Goal: Use online tool/utility

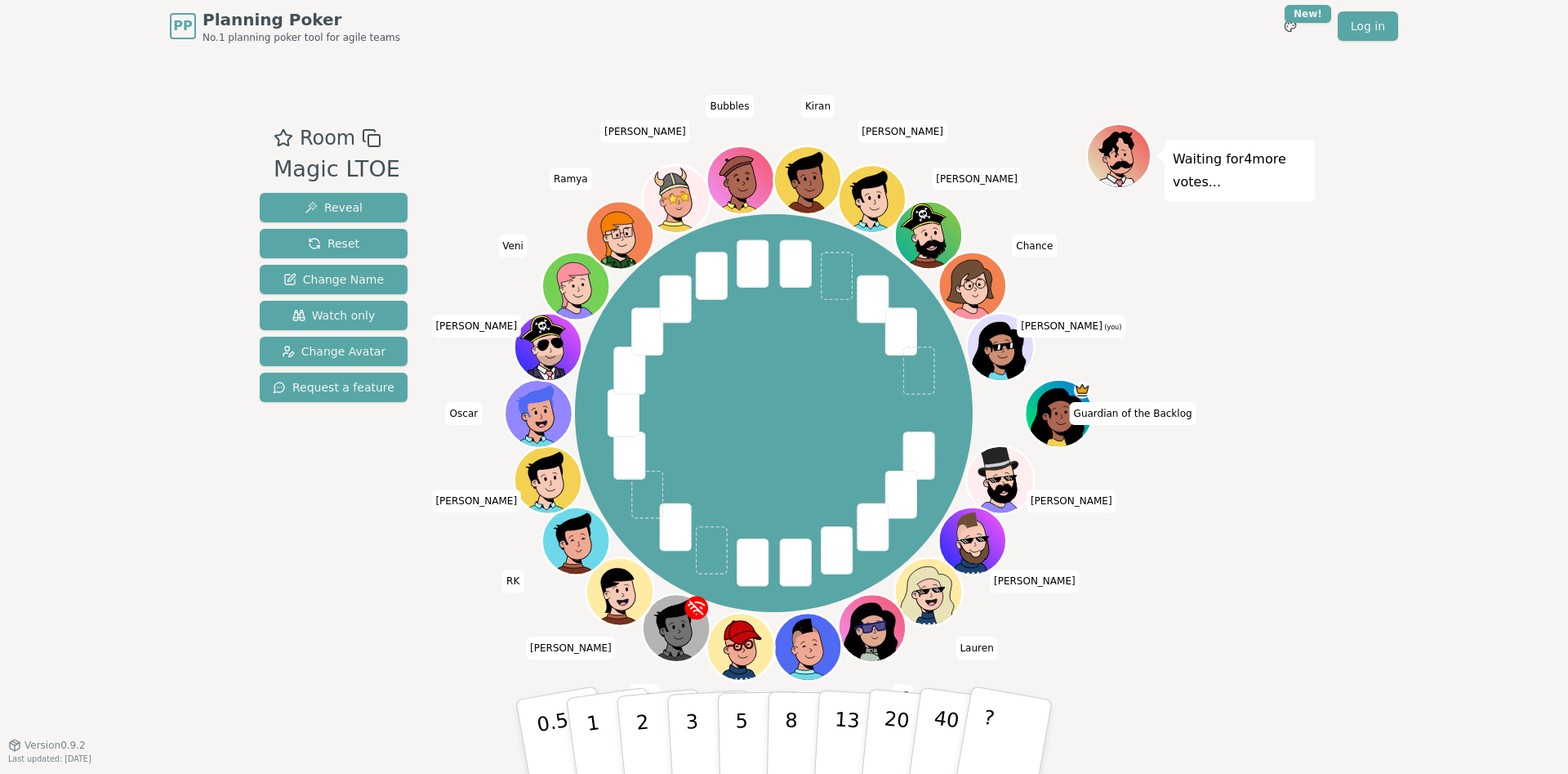
click at [1000, 341] on icon at bounding box center [1002, 342] width 53 height 8
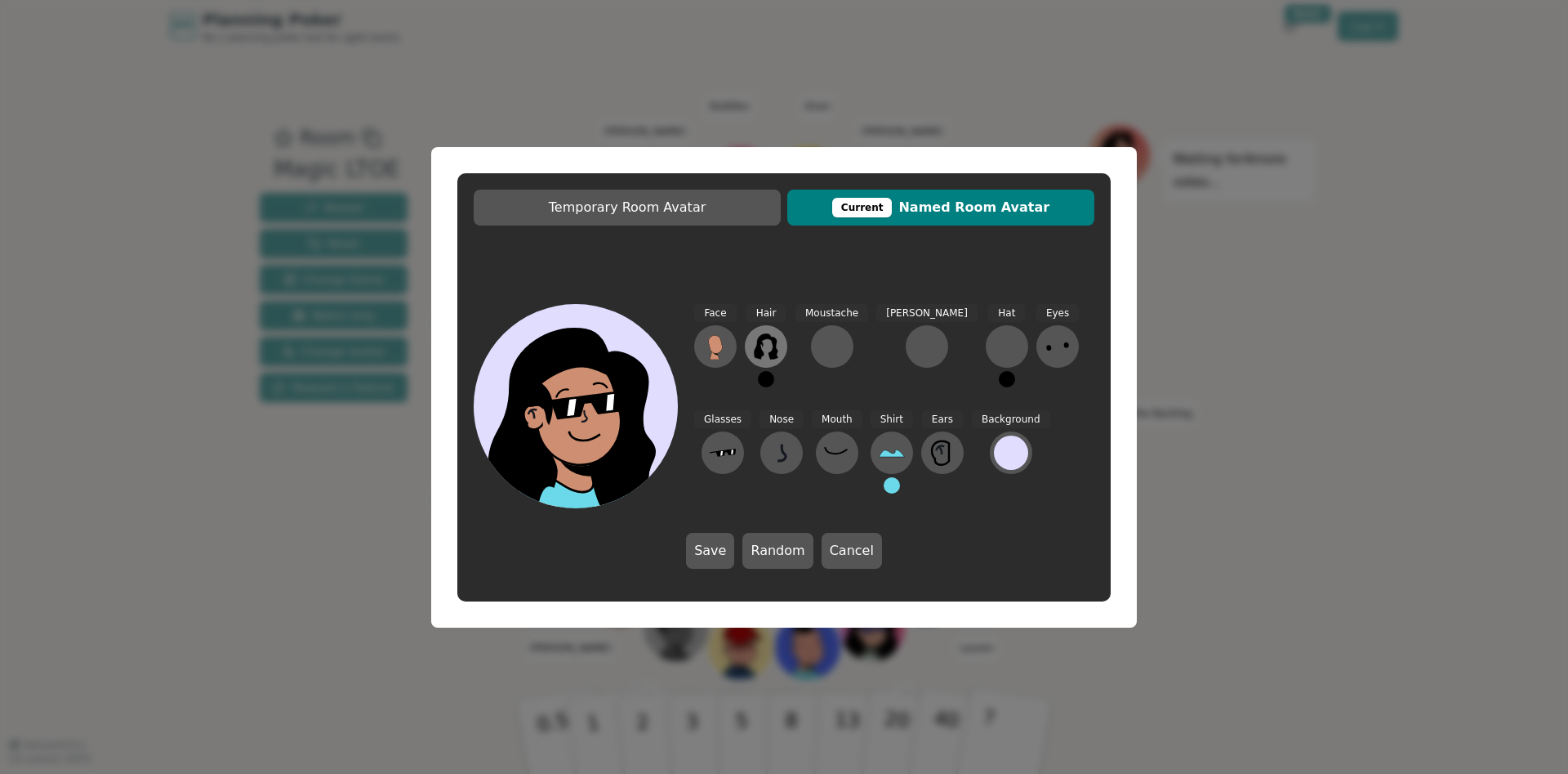
click at [775, 341] on icon at bounding box center [765, 346] width 23 height 26
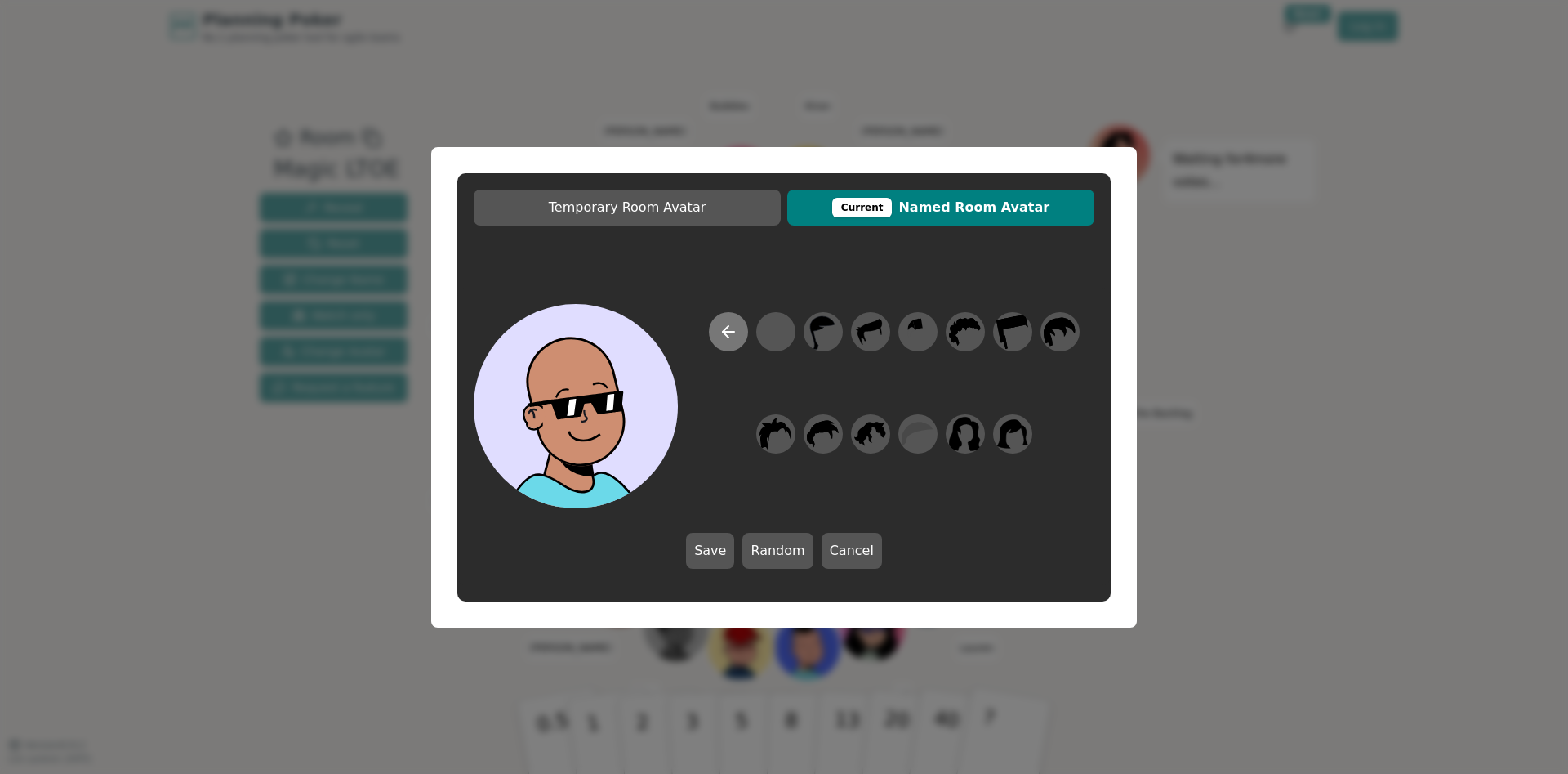
click at [736, 327] on icon at bounding box center [728, 331] width 19 height 19
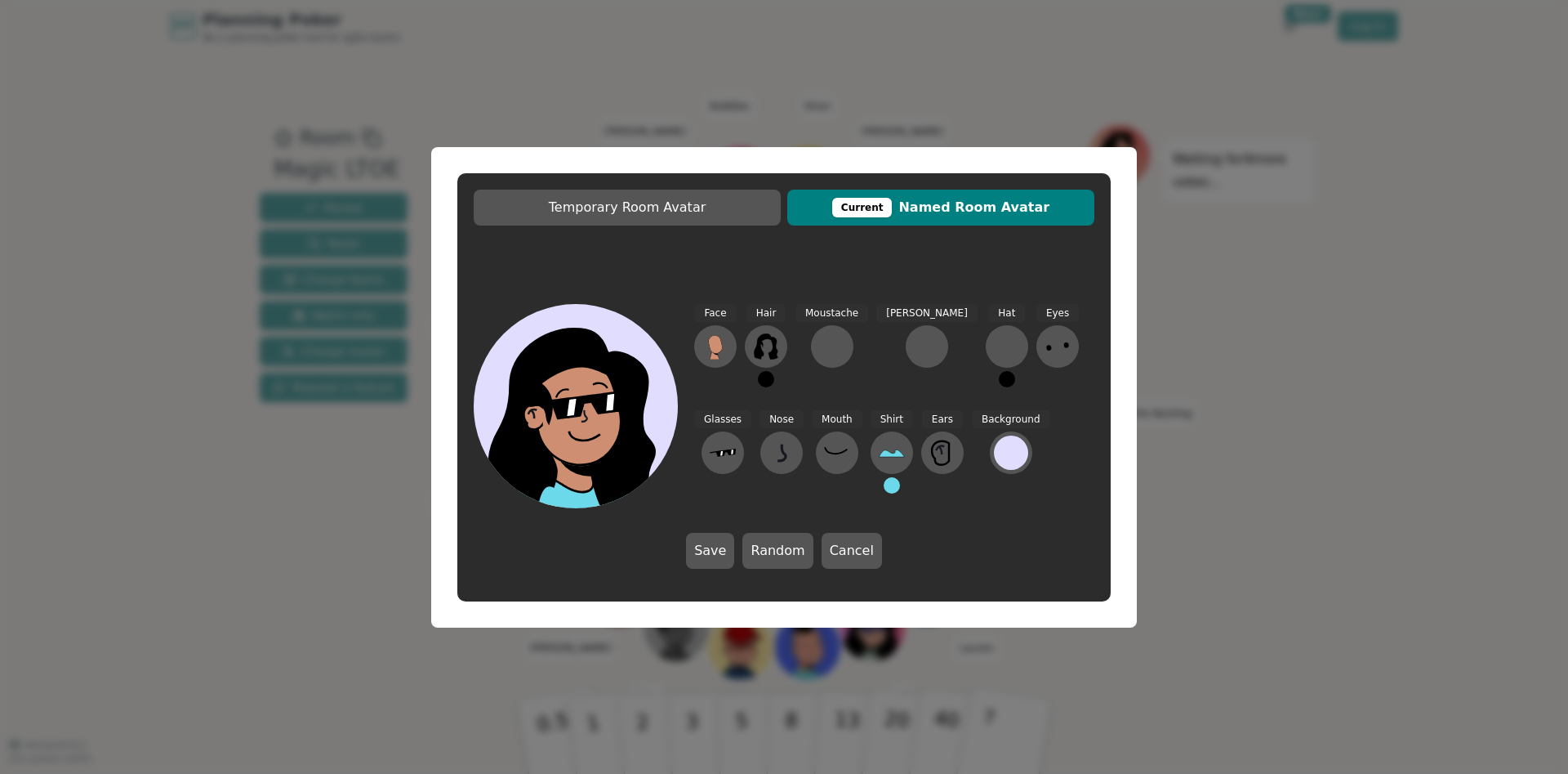
click at [763, 378] on button at bounding box center [766, 378] width 17 height 17
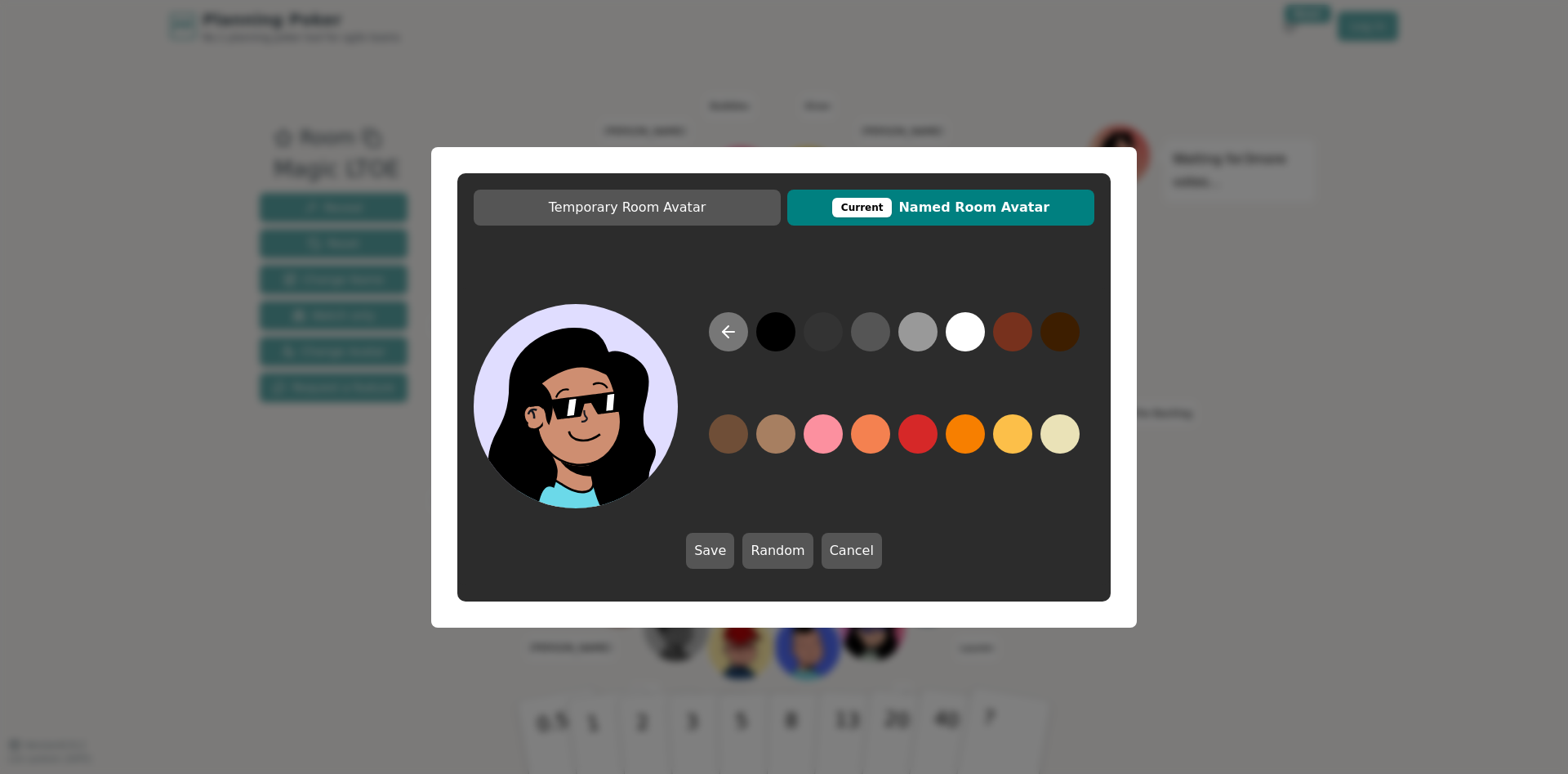
click at [738, 330] on button at bounding box center [728, 331] width 39 height 39
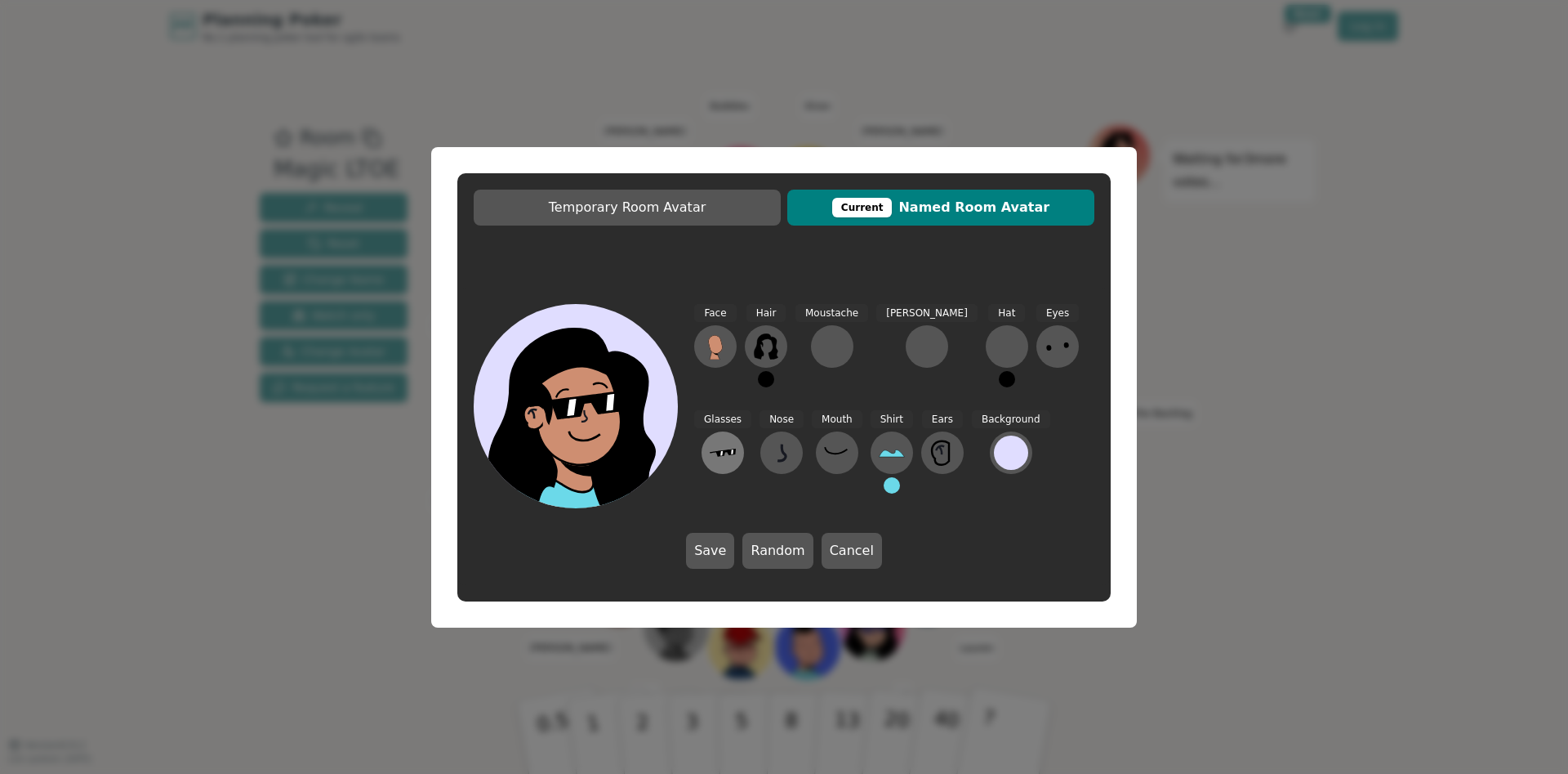
click at [736, 440] on icon at bounding box center [722, 452] width 26 height 26
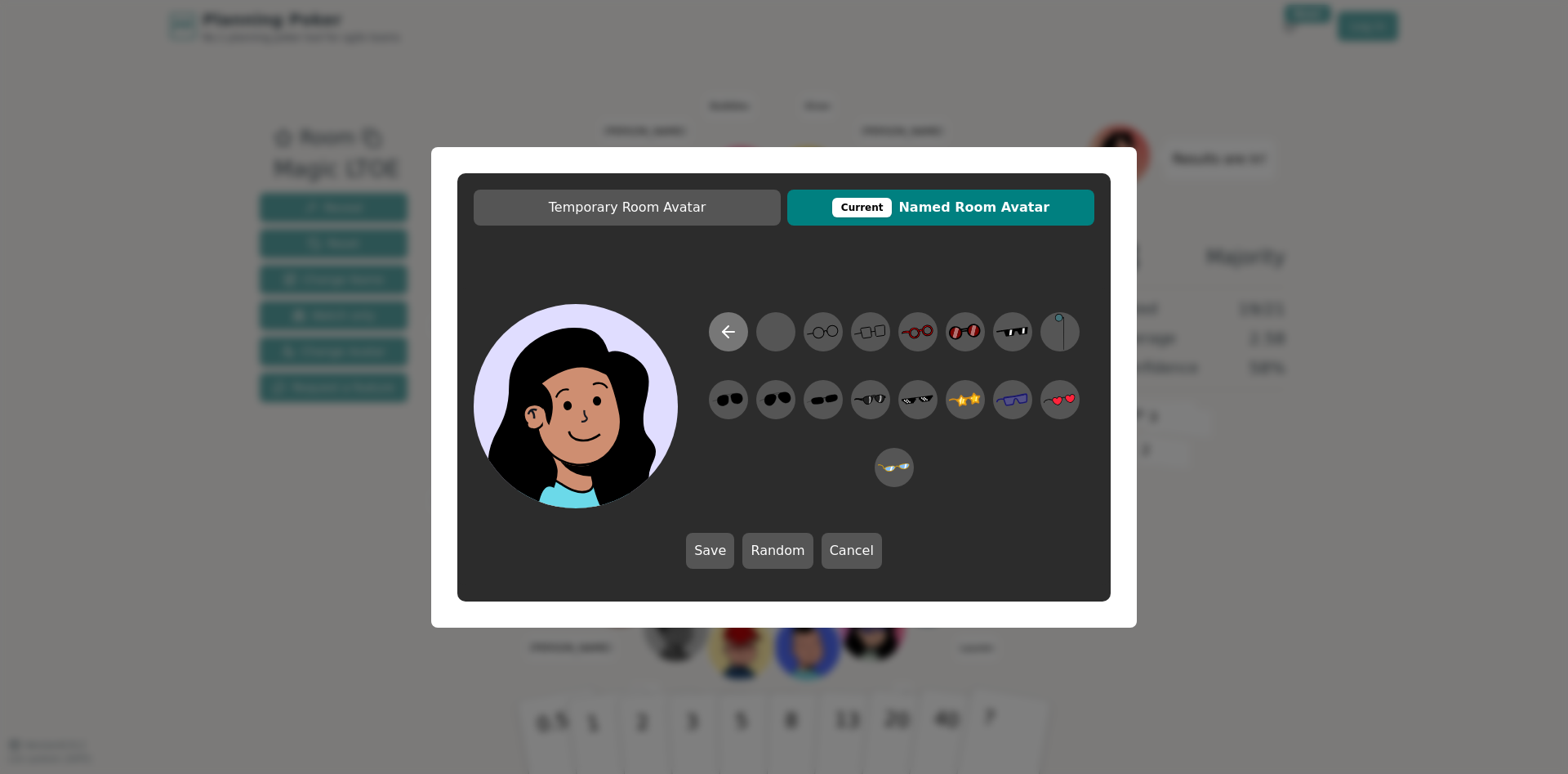
click at [733, 335] on icon at bounding box center [728, 331] width 19 height 19
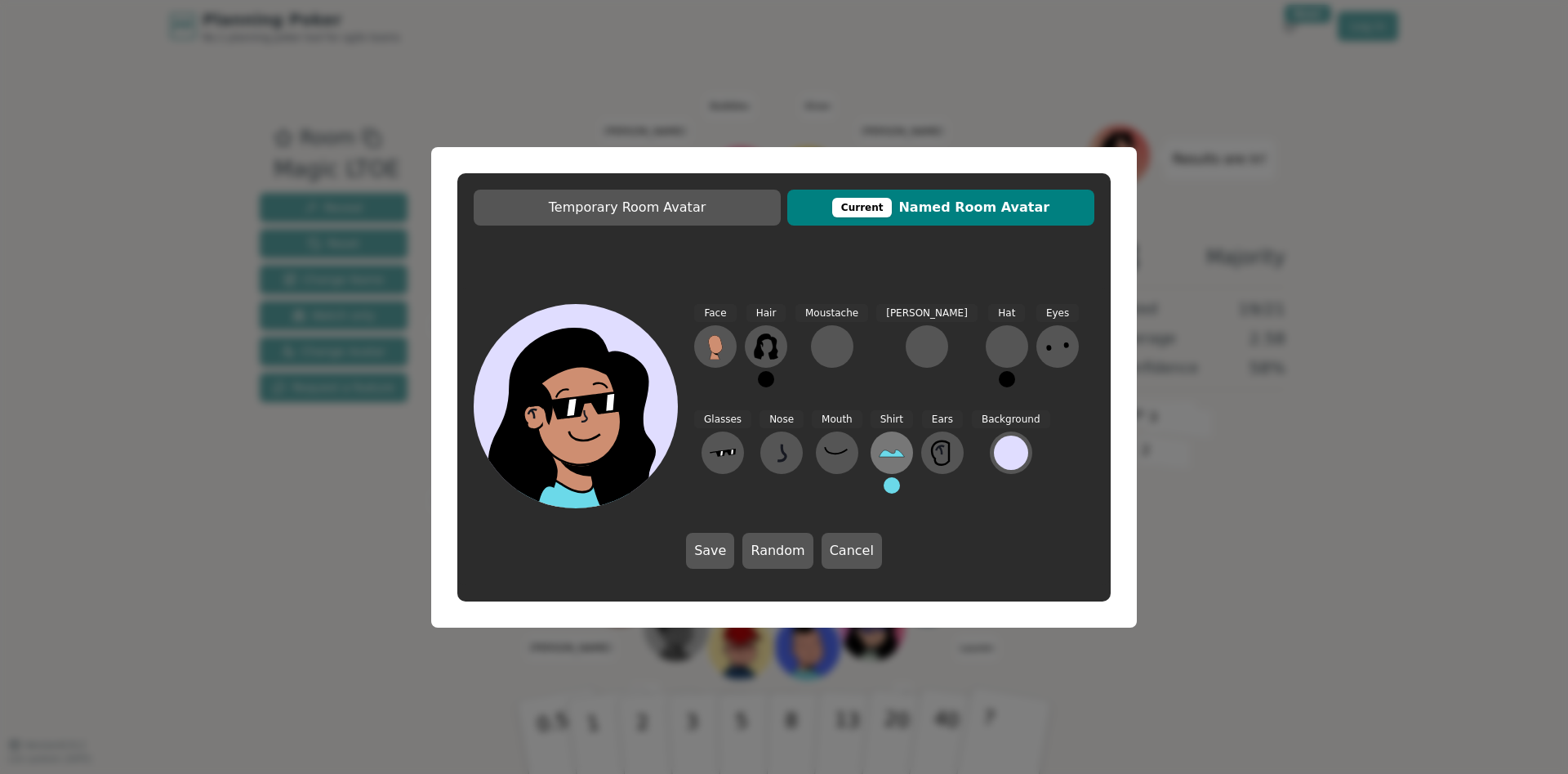
click at [879, 452] on icon at bounding box center [892, 454] width 25 height 8
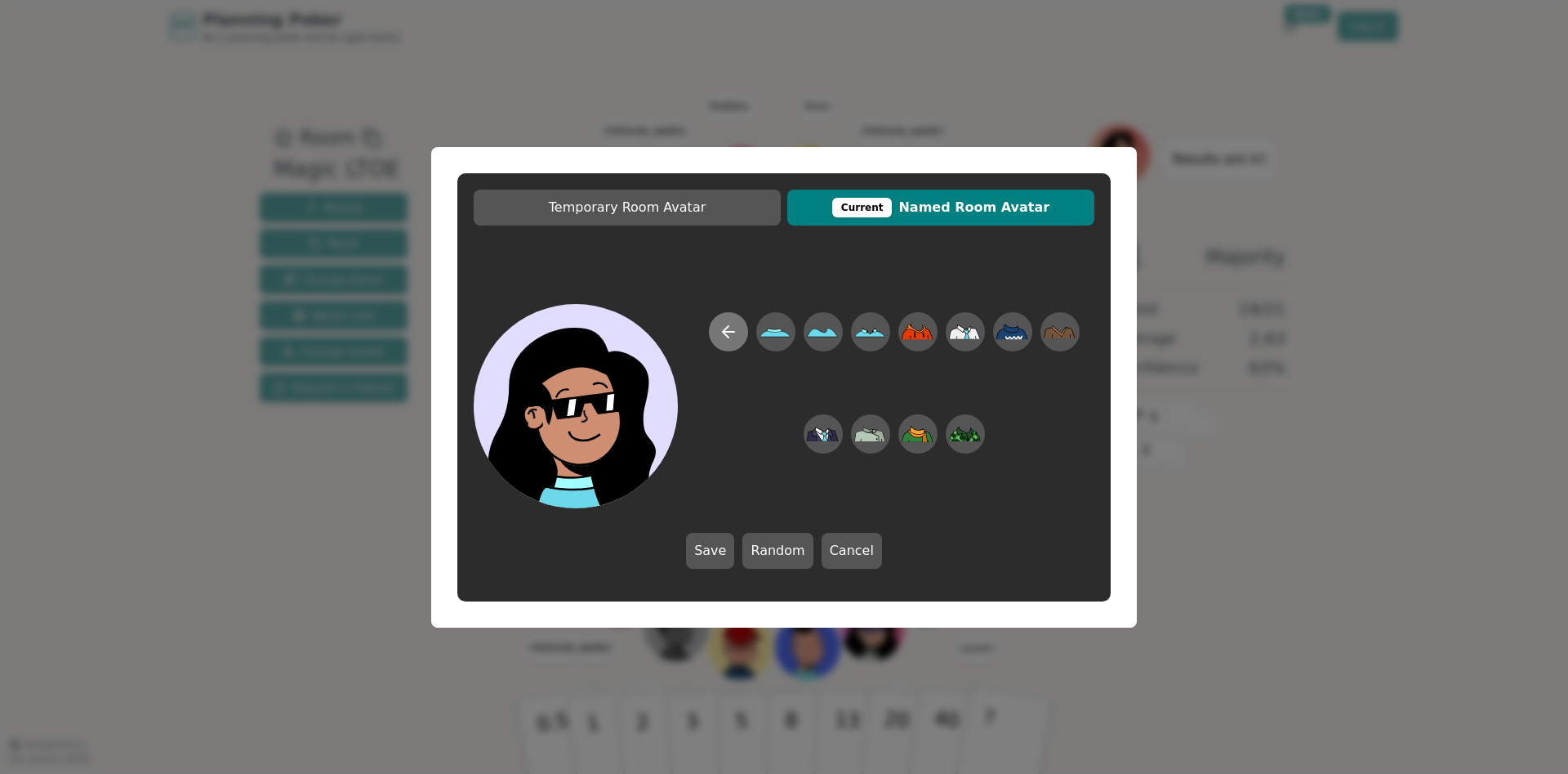
click at [733, 329] on icon at bounding box center [728, 331] width 19 height 19
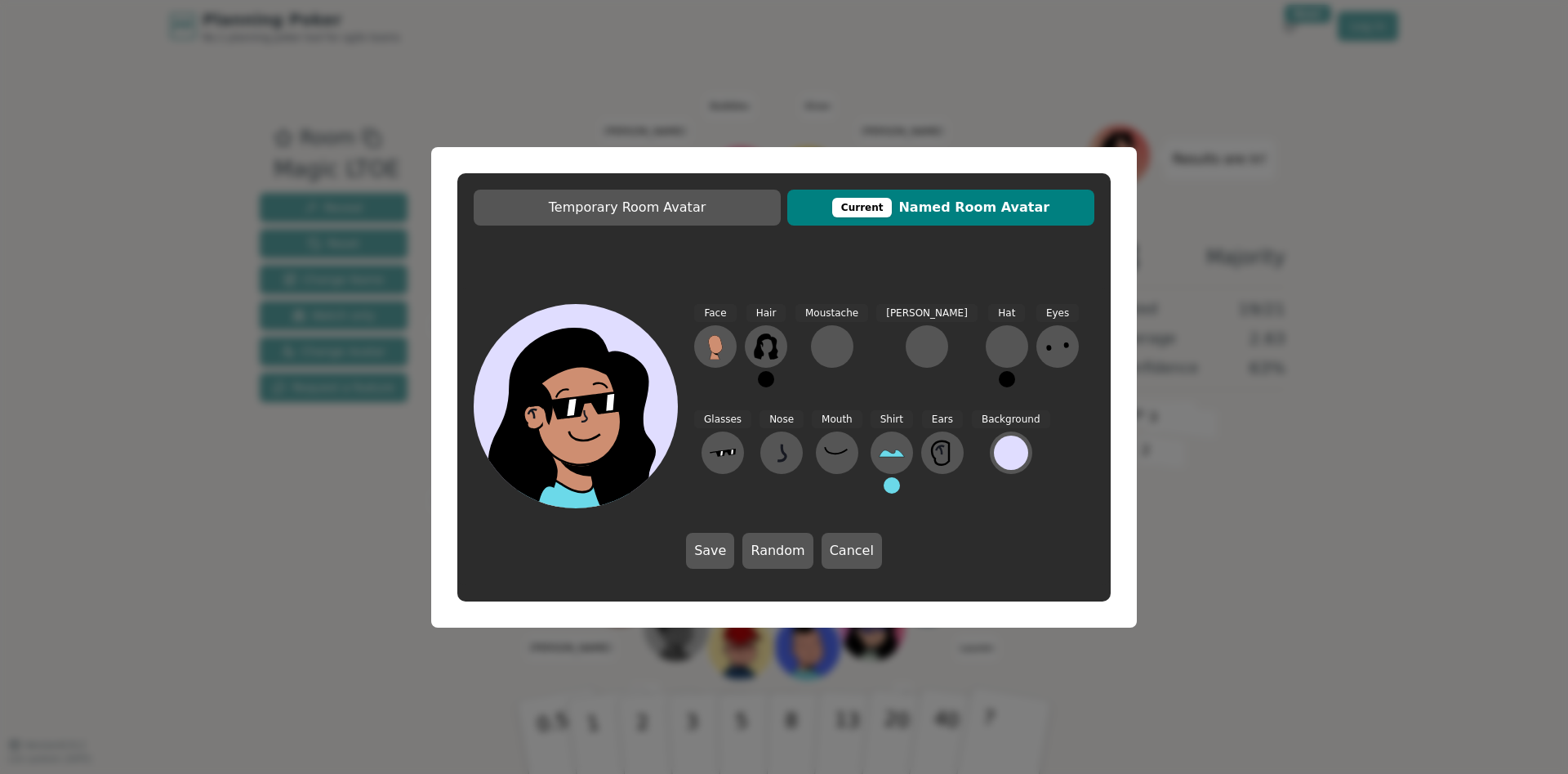
click at [884, 484] on button at bounding box center [892, 484] width 17 height 17
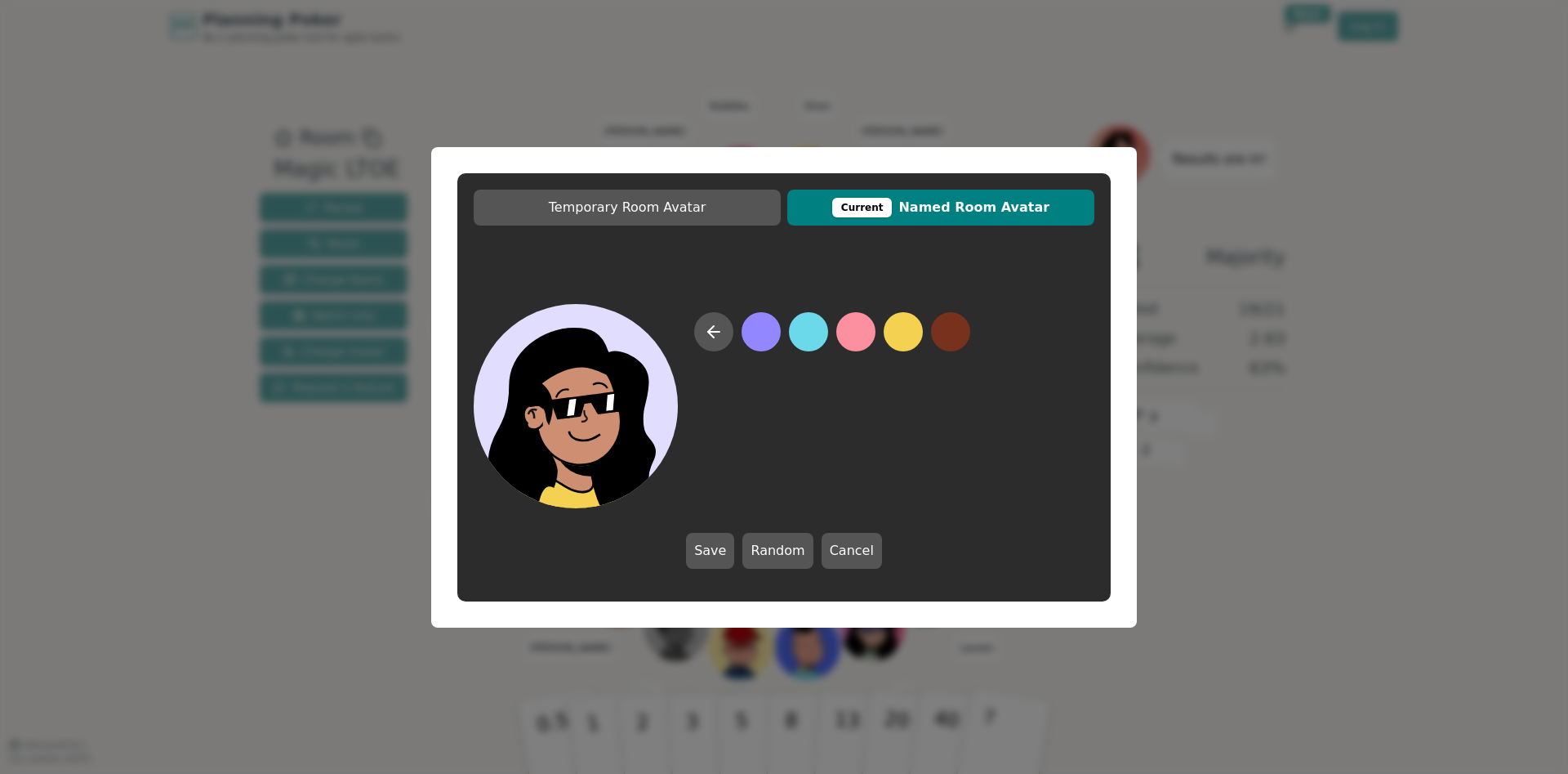
click at [901, 332] on button at bounding box center [903, 331] width 39 height 39
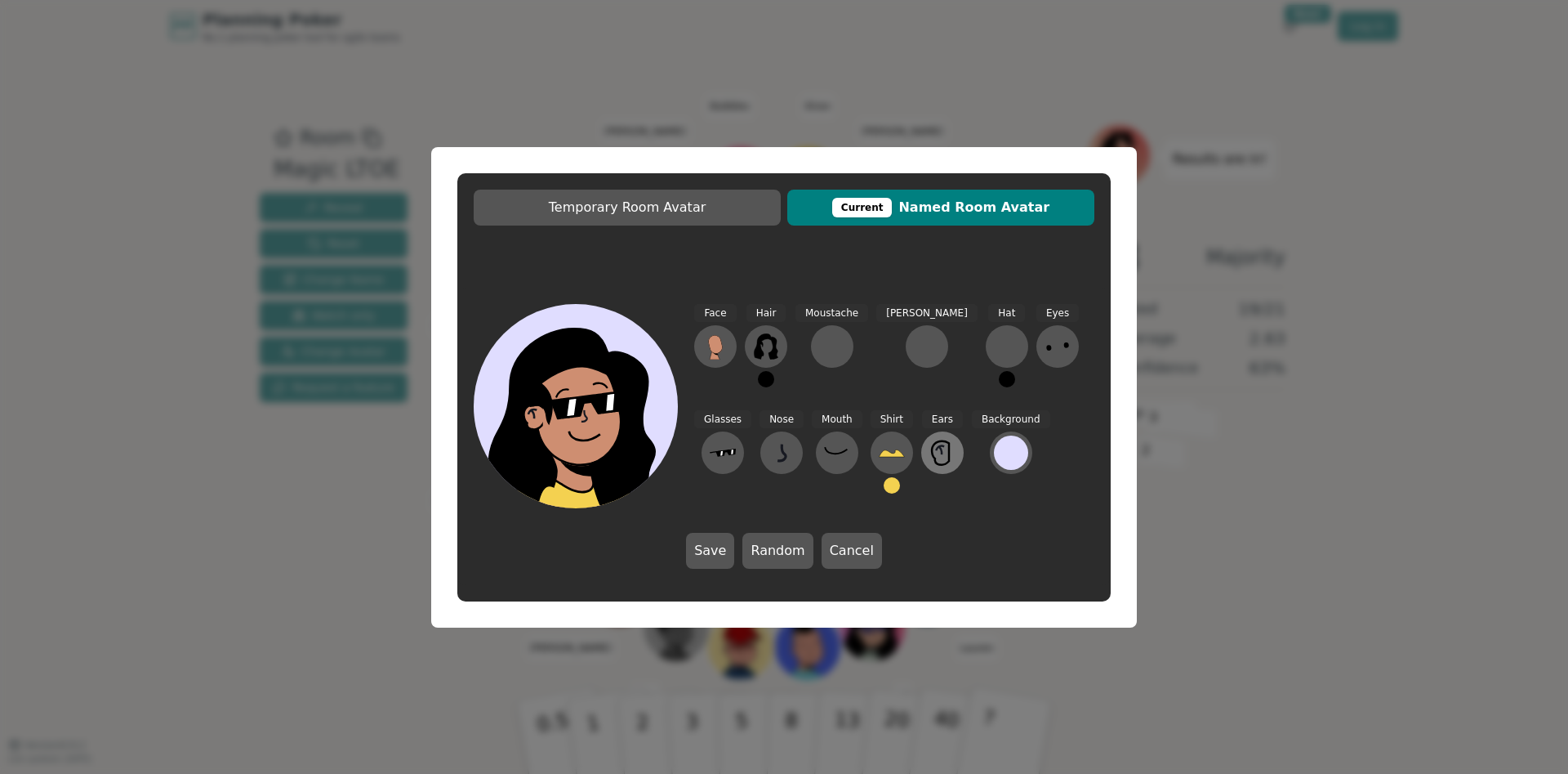
click at [930, 460] on icon at bounding box center [942, 452] width 26 height 26
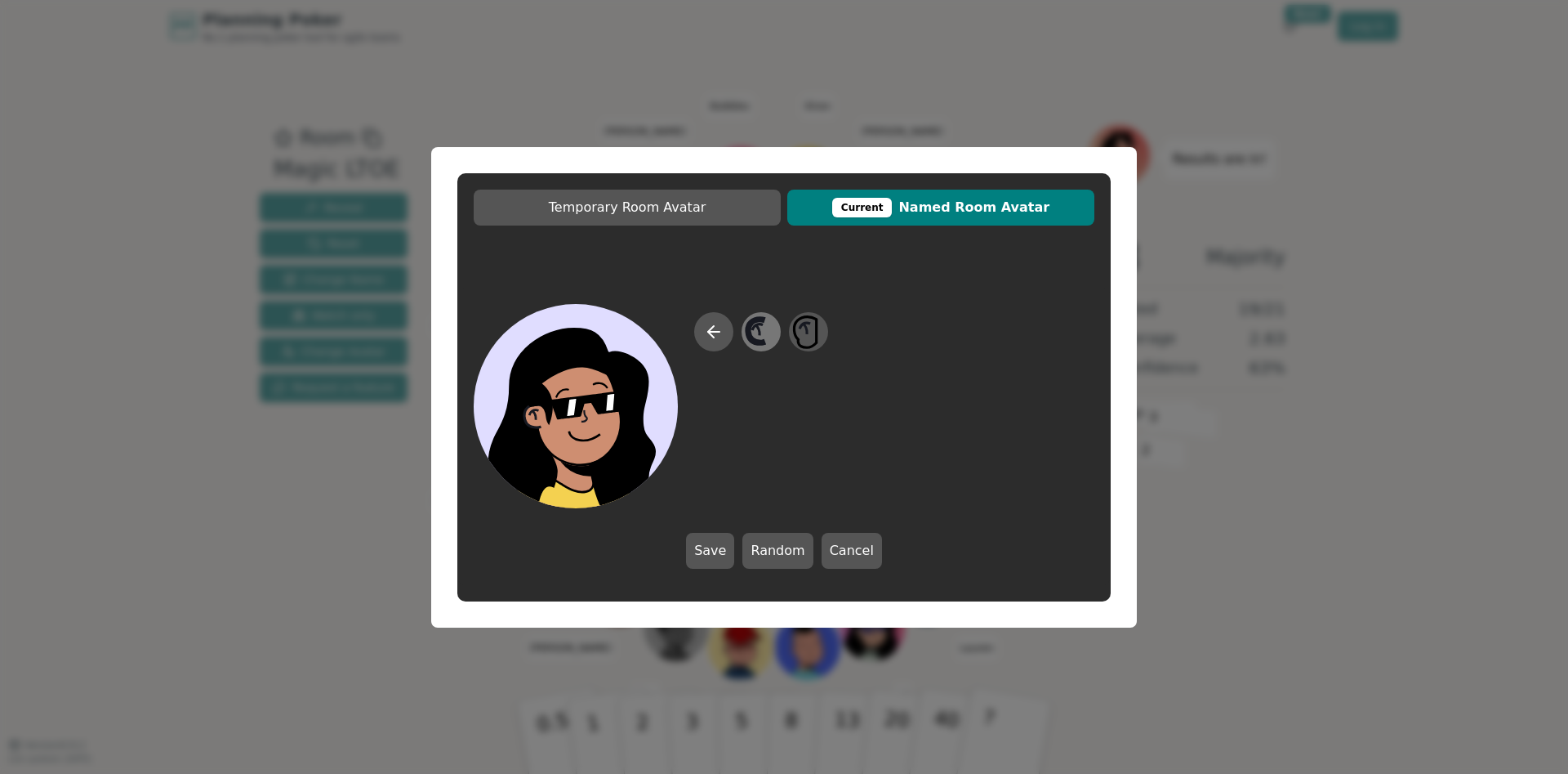
click at [765, 337] on icon at bounding box center [760, 331] width 32 height 37
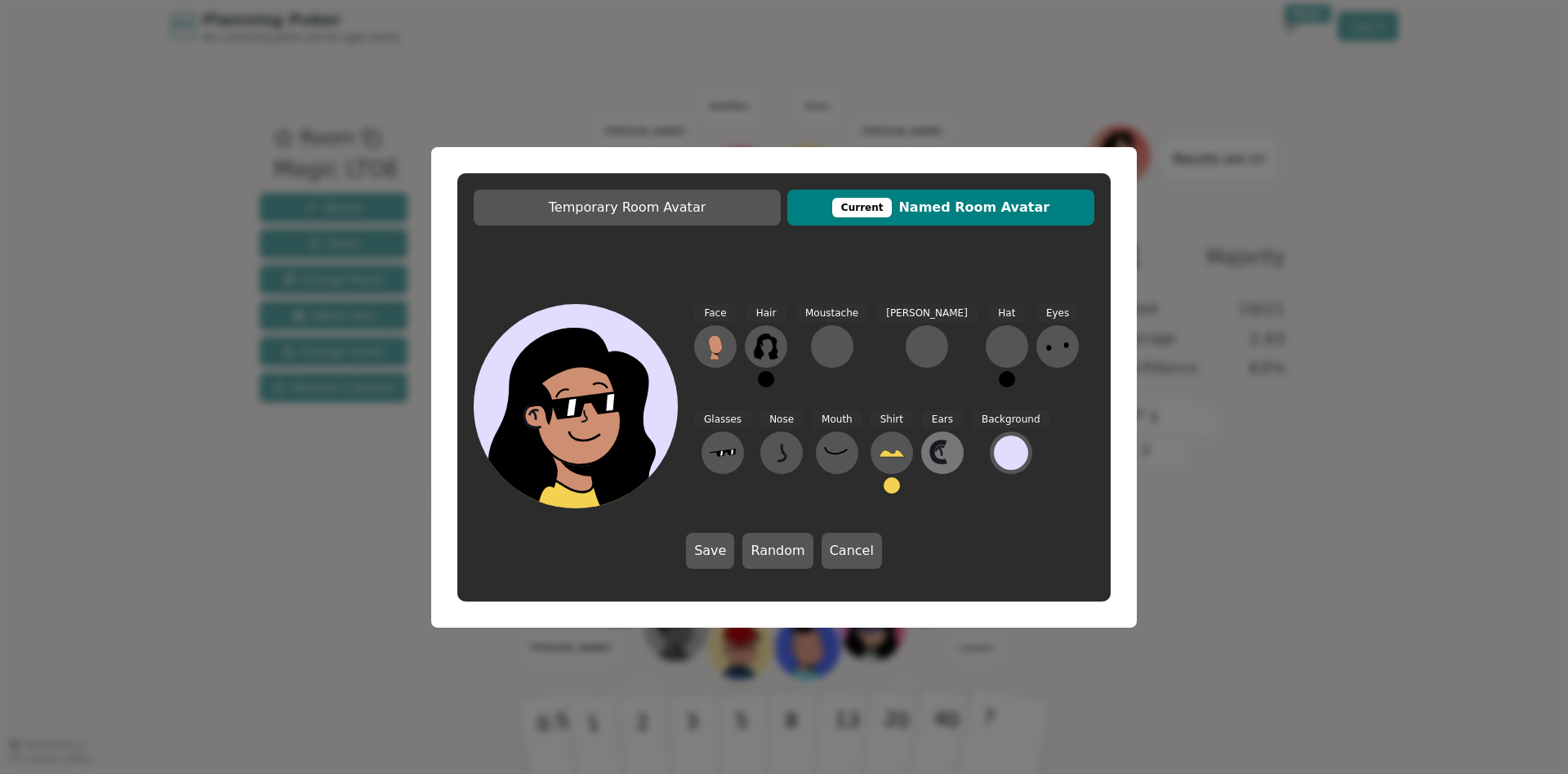
click at [930, 453] on icon at bounding box center [942, 452] width 26 height 26
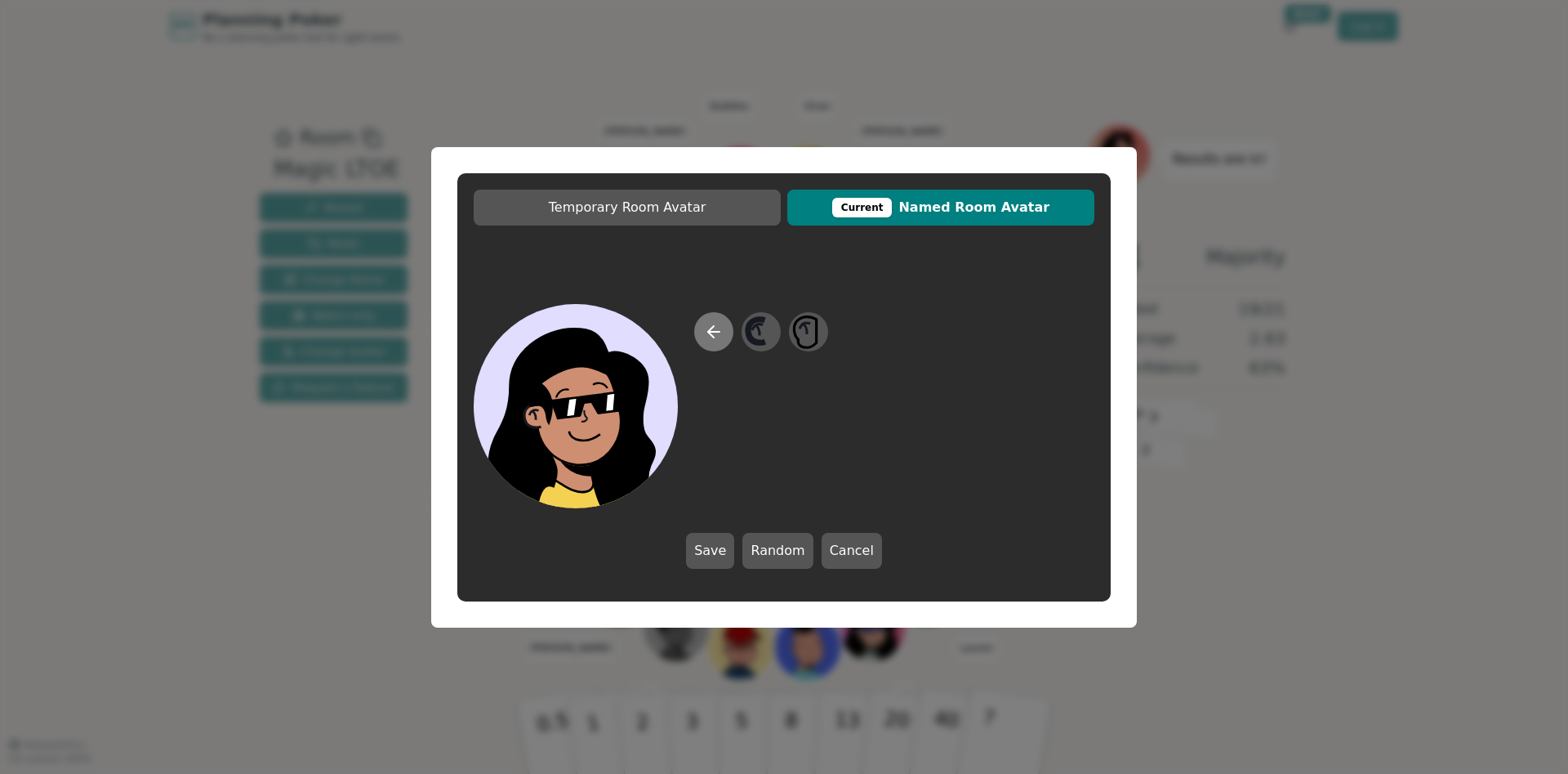
click at [708, 326] on icon at bounding box center [713, 331] width 19 height 19
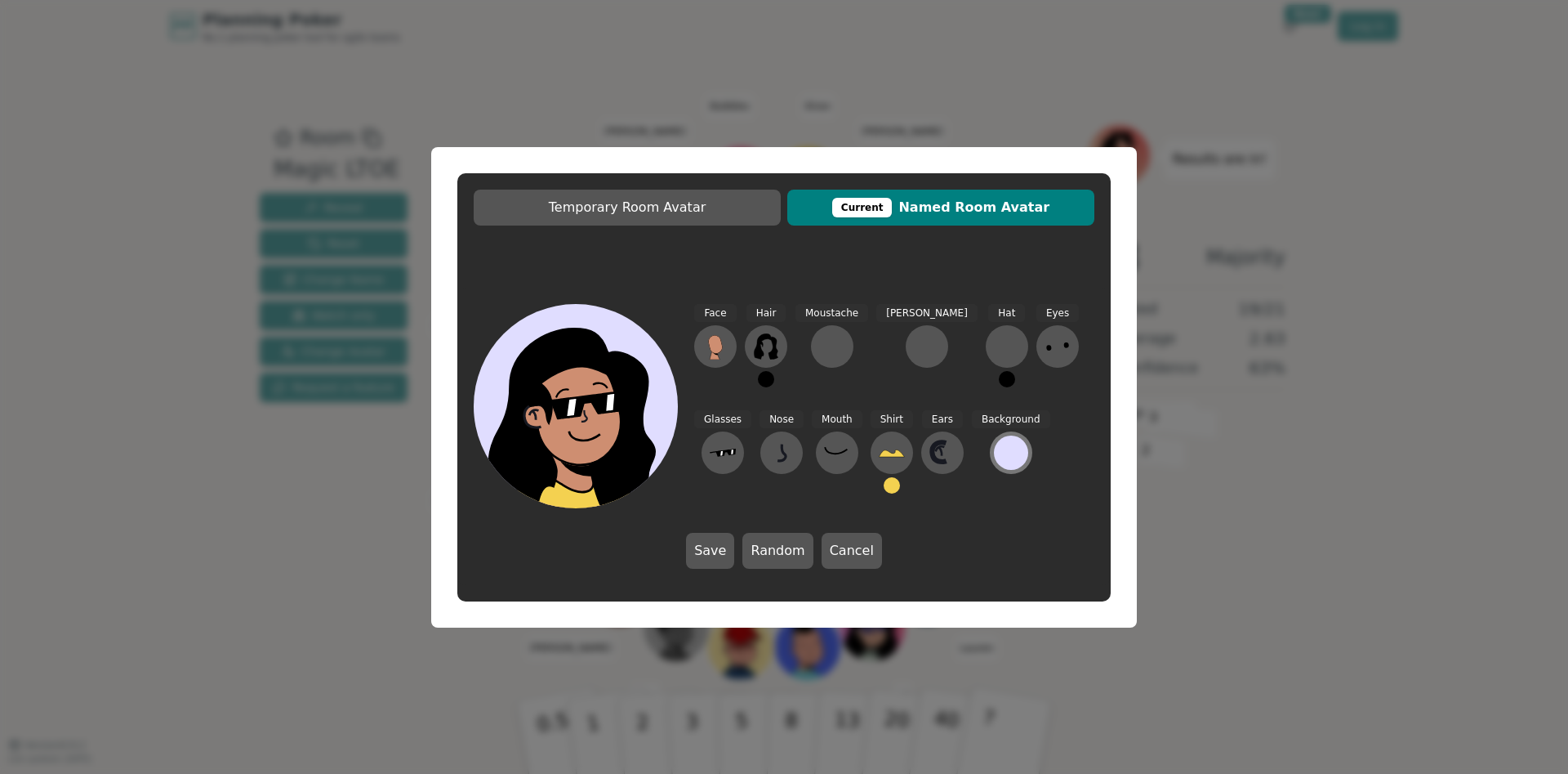
click at [994, 449] on div at bounding box center [1011, 452] width 34 height 34
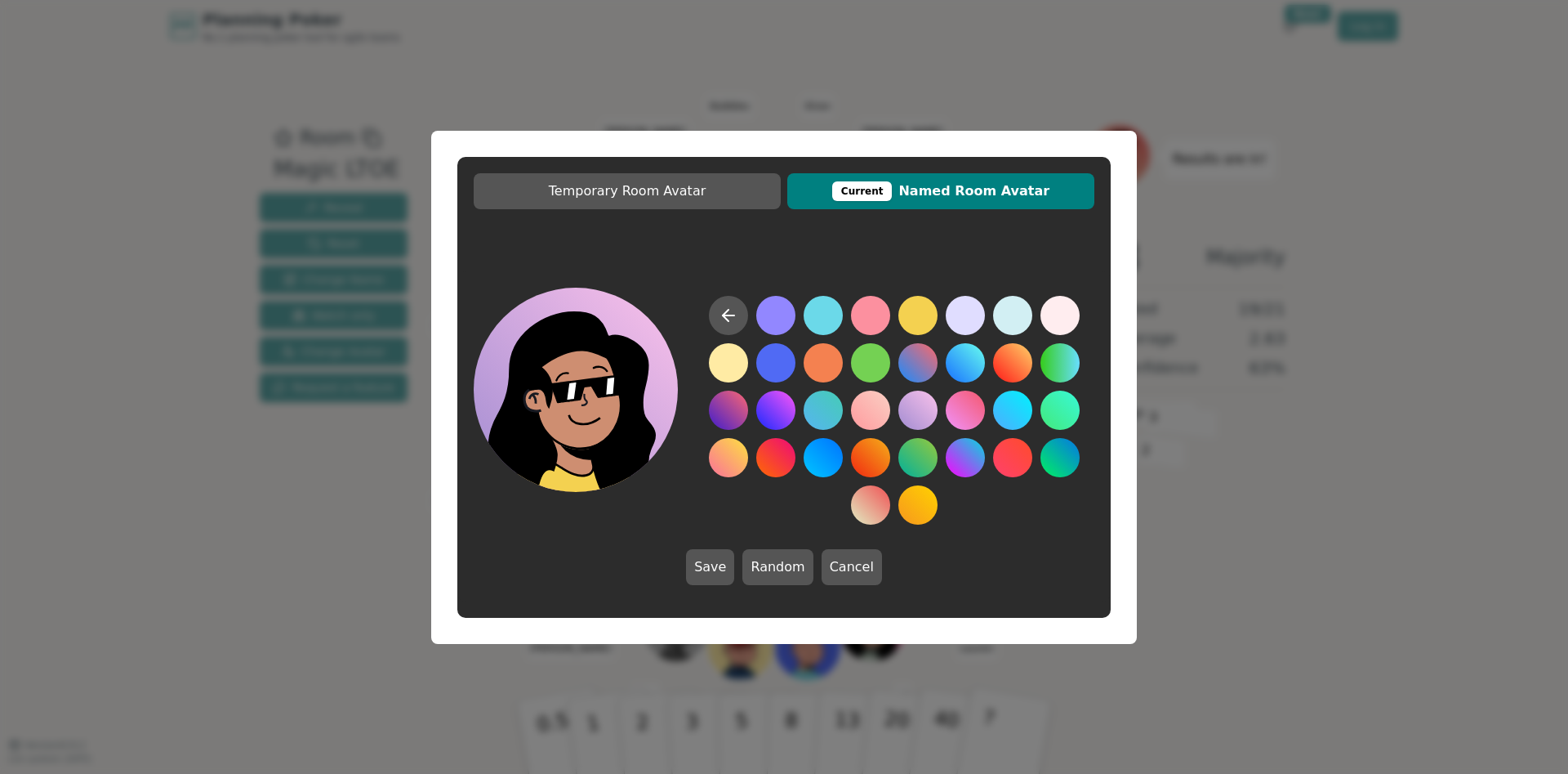
click at [922, 416] on button at bounding box center [918, 410] width 39 height 39
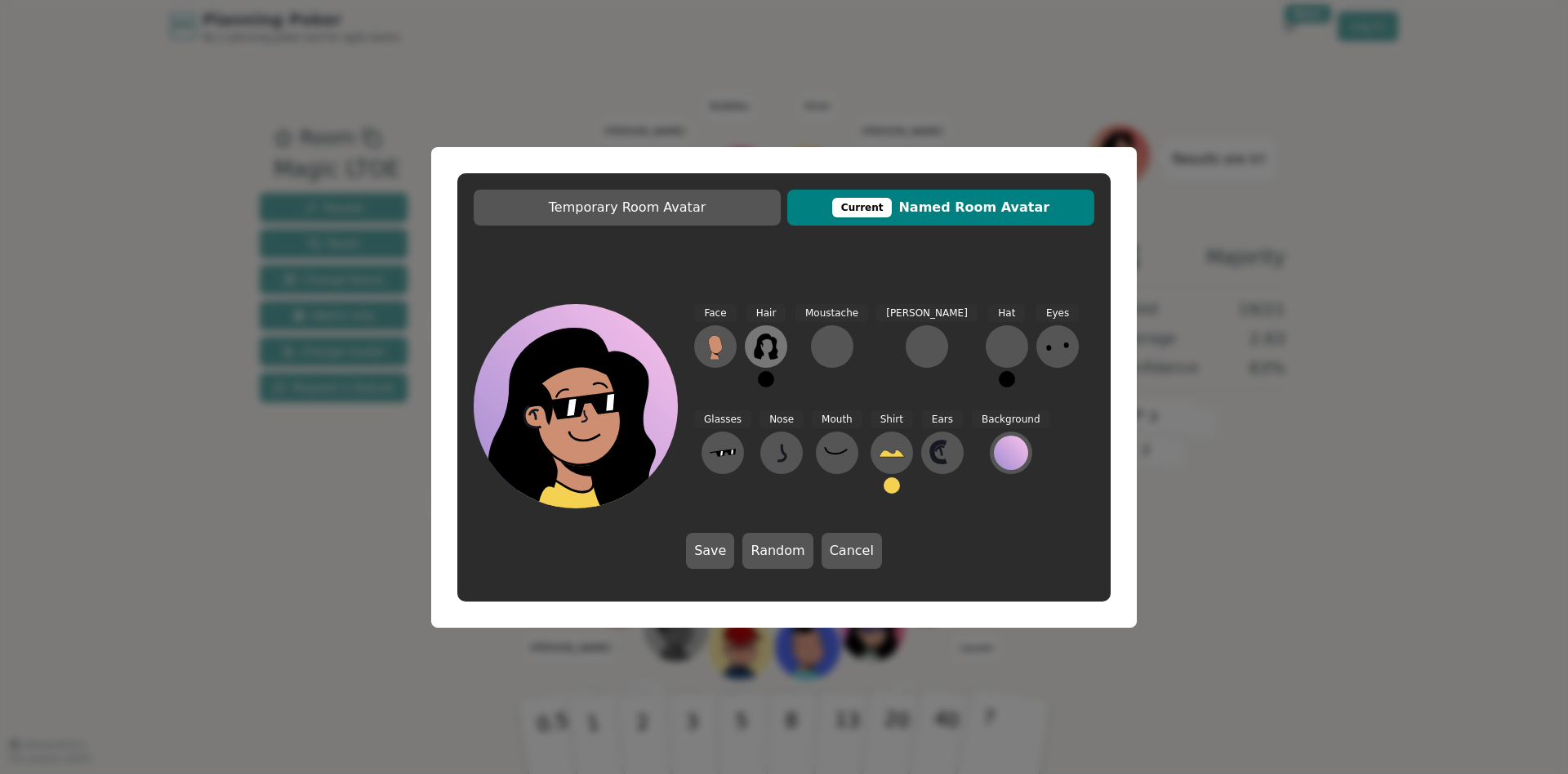
click at [771, 356] on icon at bounding box center [765, 346] width 23 height 26
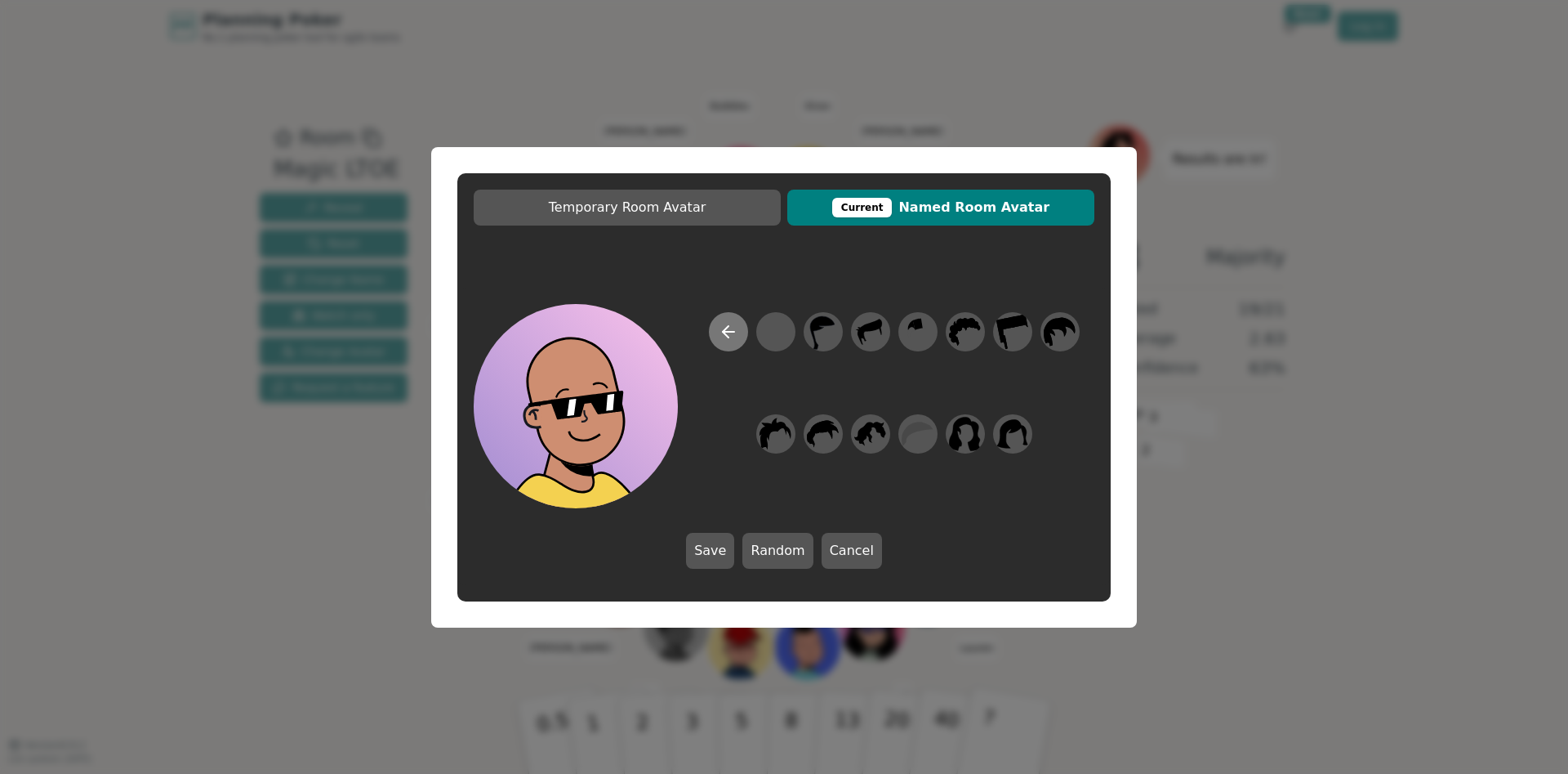
click at [730, 334] on icon at bounding box center [728, 331] width 19 height 19
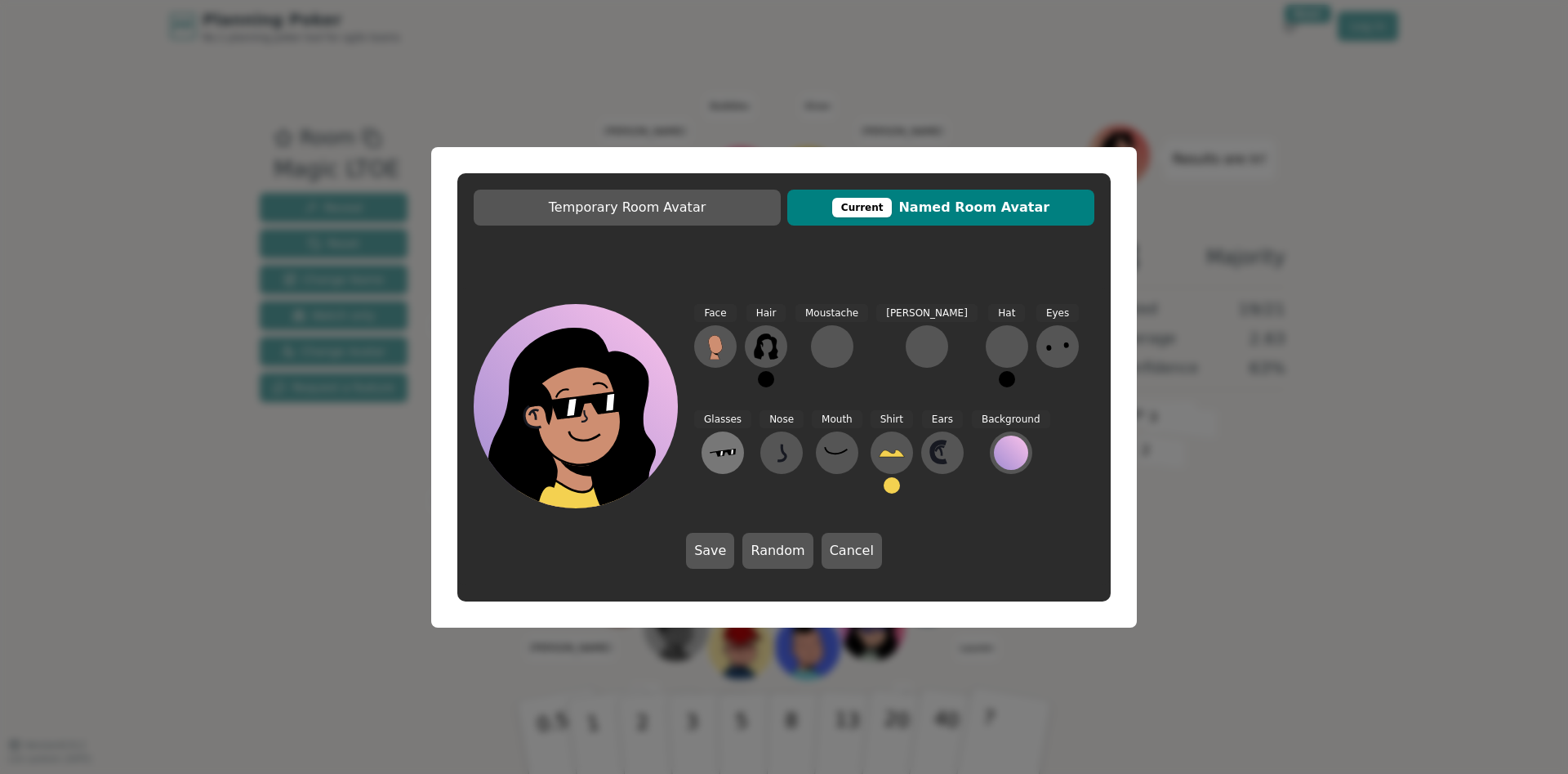
click at [736, 440] on icon at bounding box center [722, 452] width 26 height 26
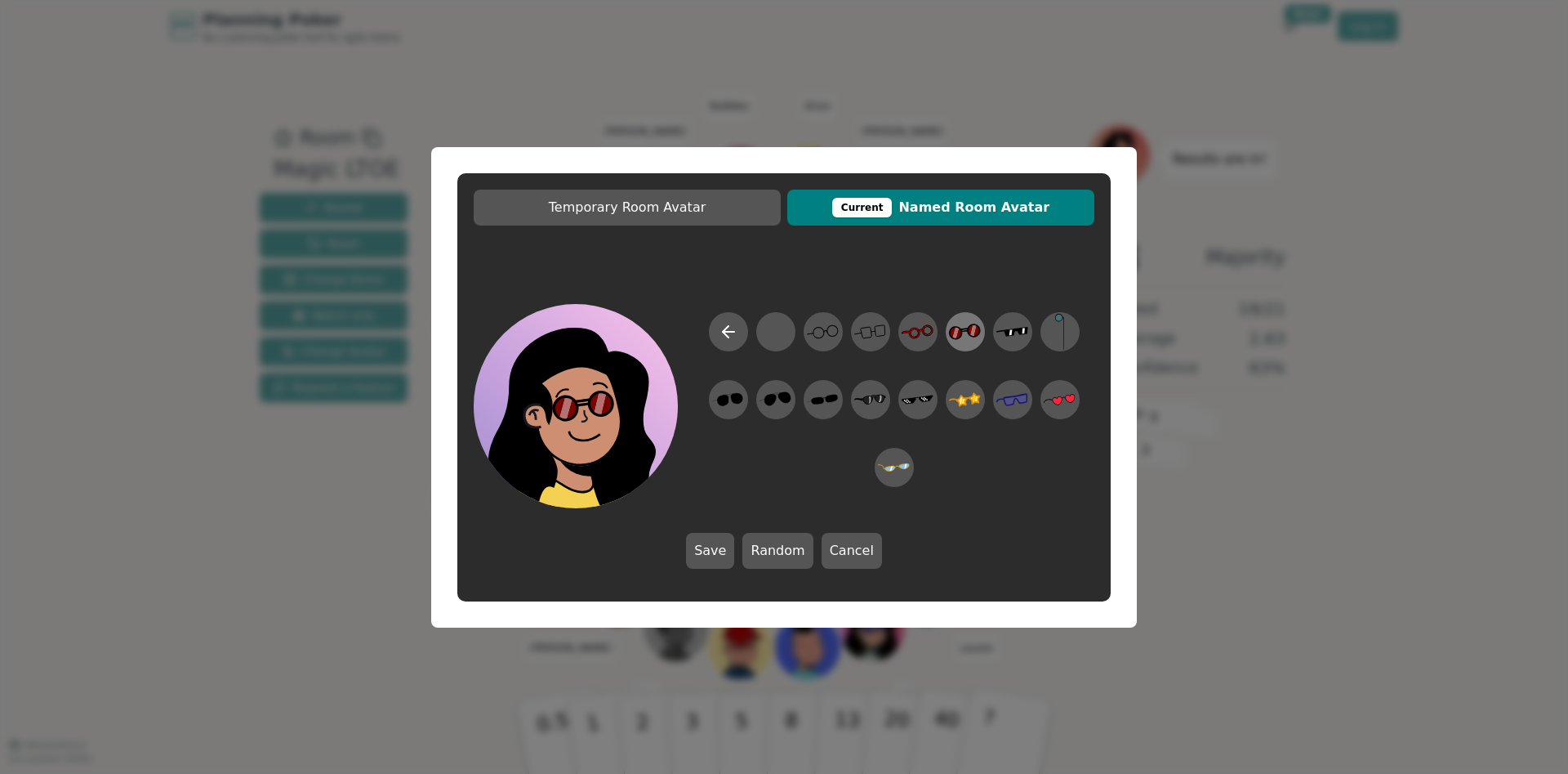
click at [977, 332] on icon at bounding box center [977, 330] width 5 height 10
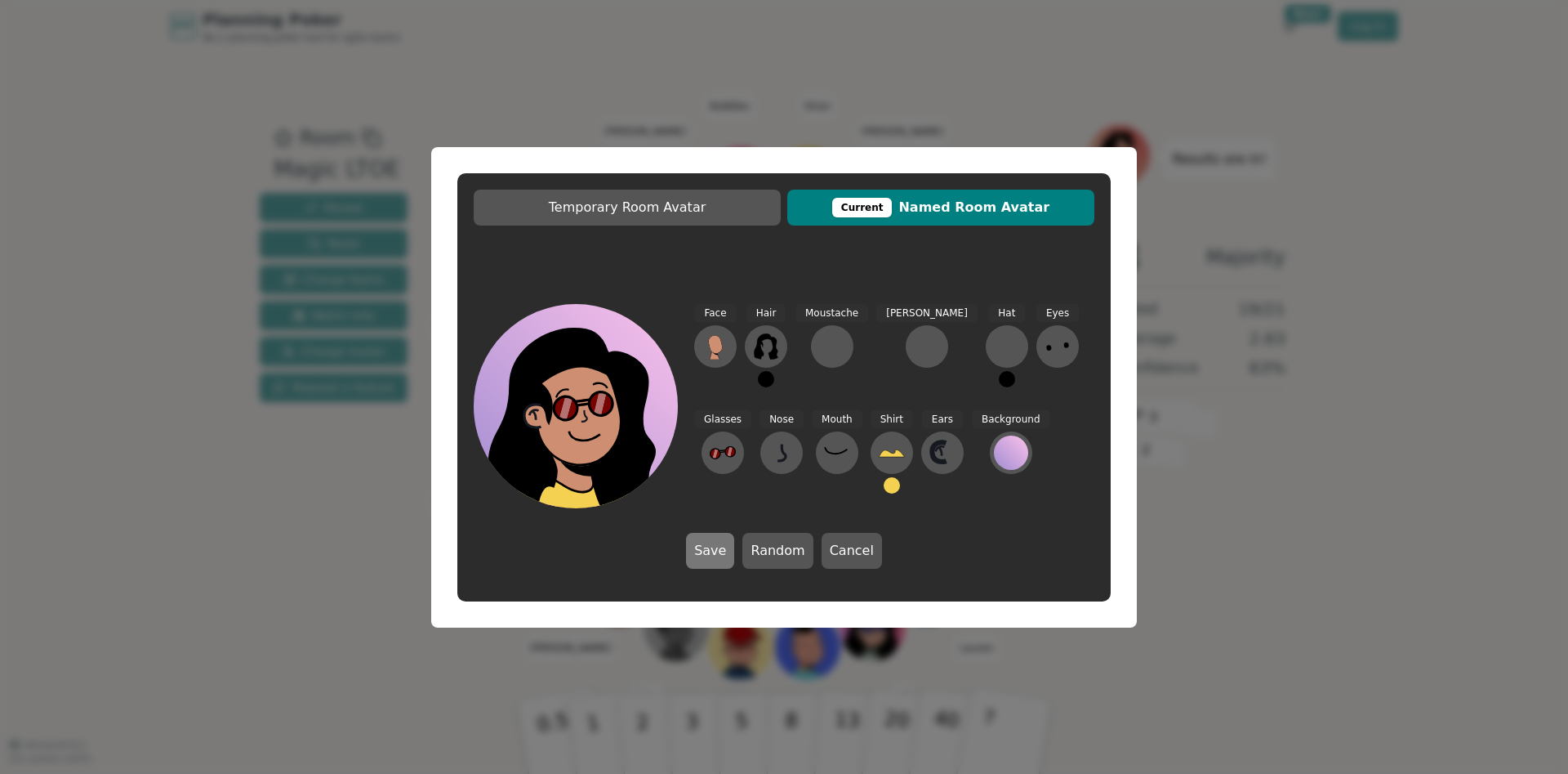
click at [720, 546] on button "Save" at bounding box center [709, 550] width 48 height 36
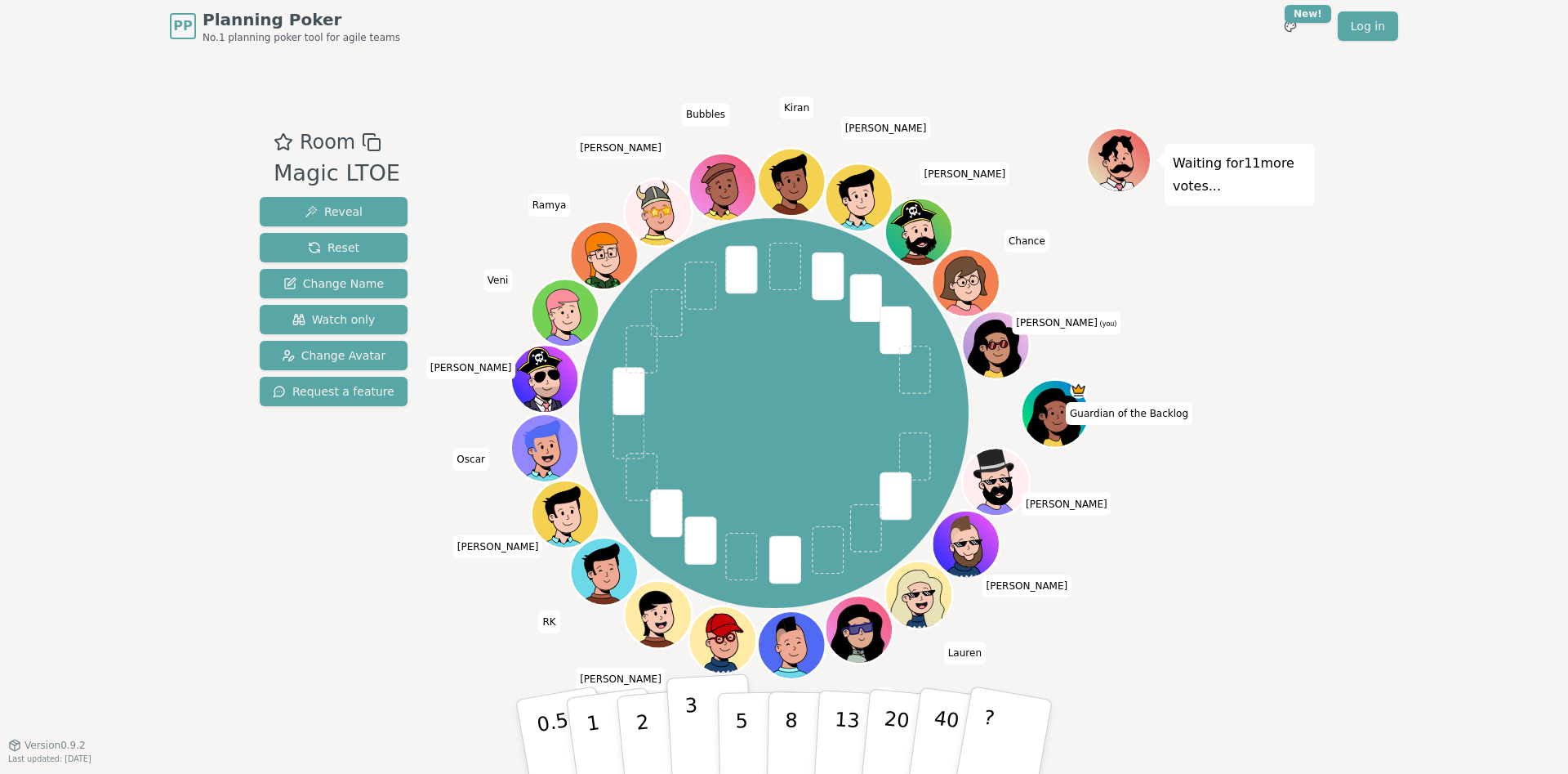
click at [688, 723] on p "3" at bounding box center [693, 737] width 18 height 89
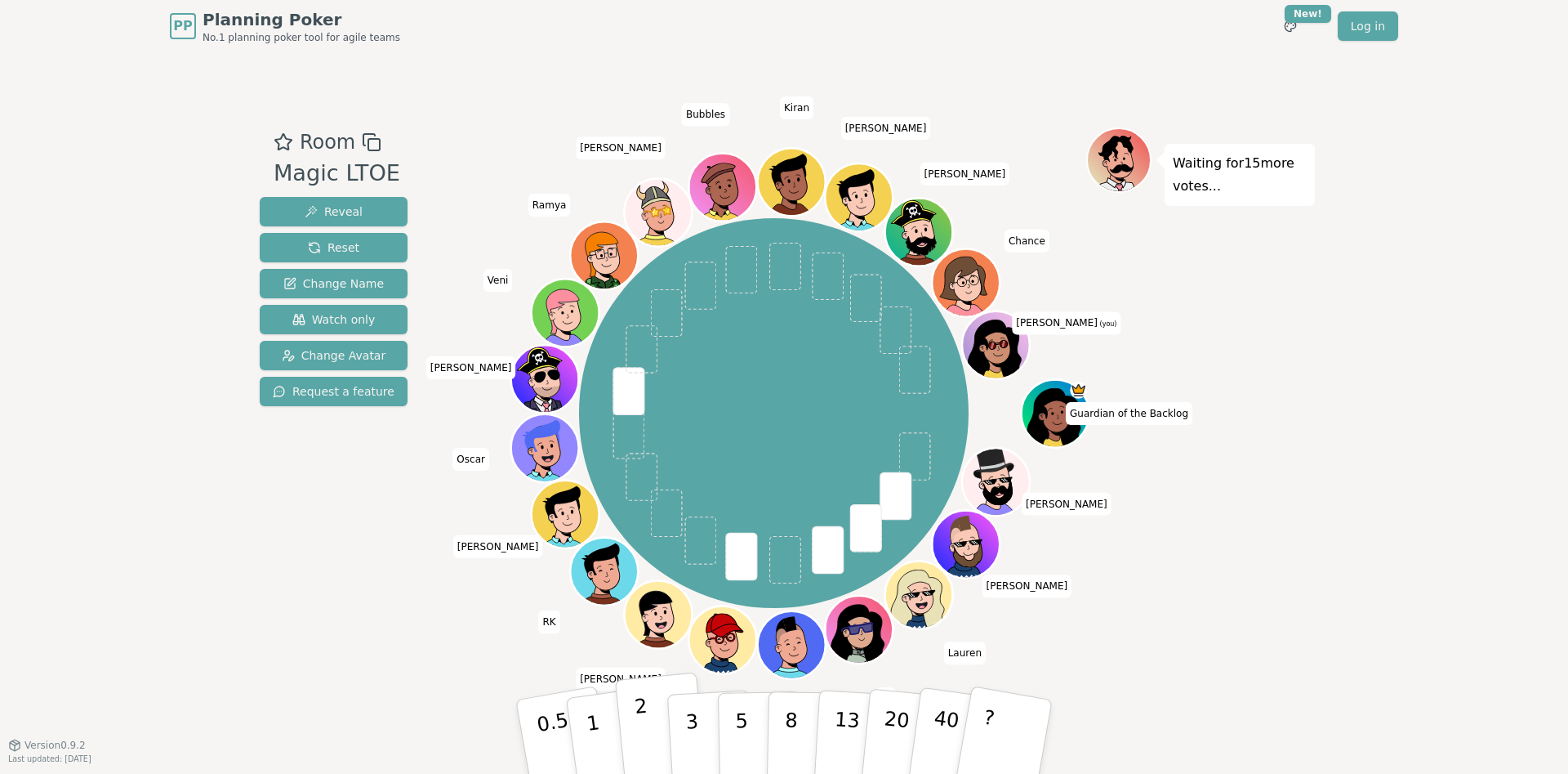
click at [659, 721] on button "2" at bounding box center [662, 737] width 94 height 130
